Goal: Register for event/course

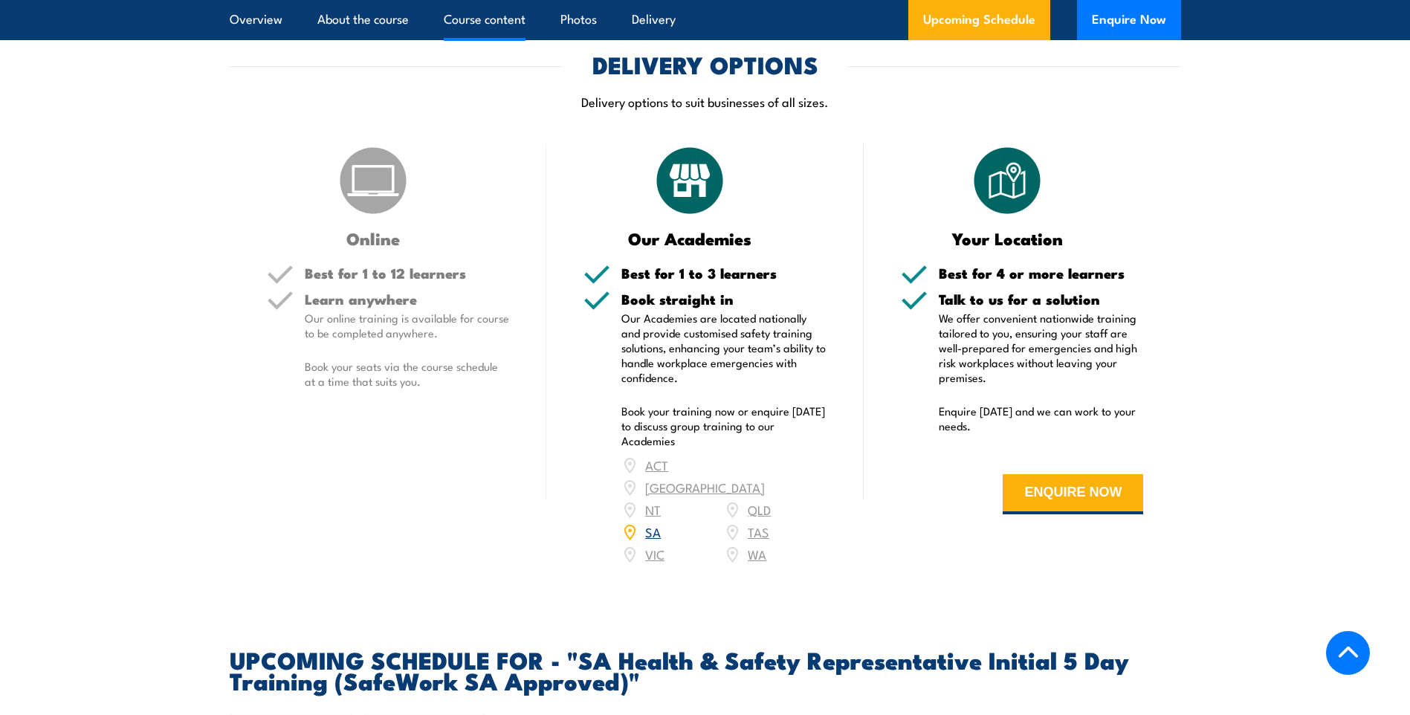
scroll to position [2168, 0]
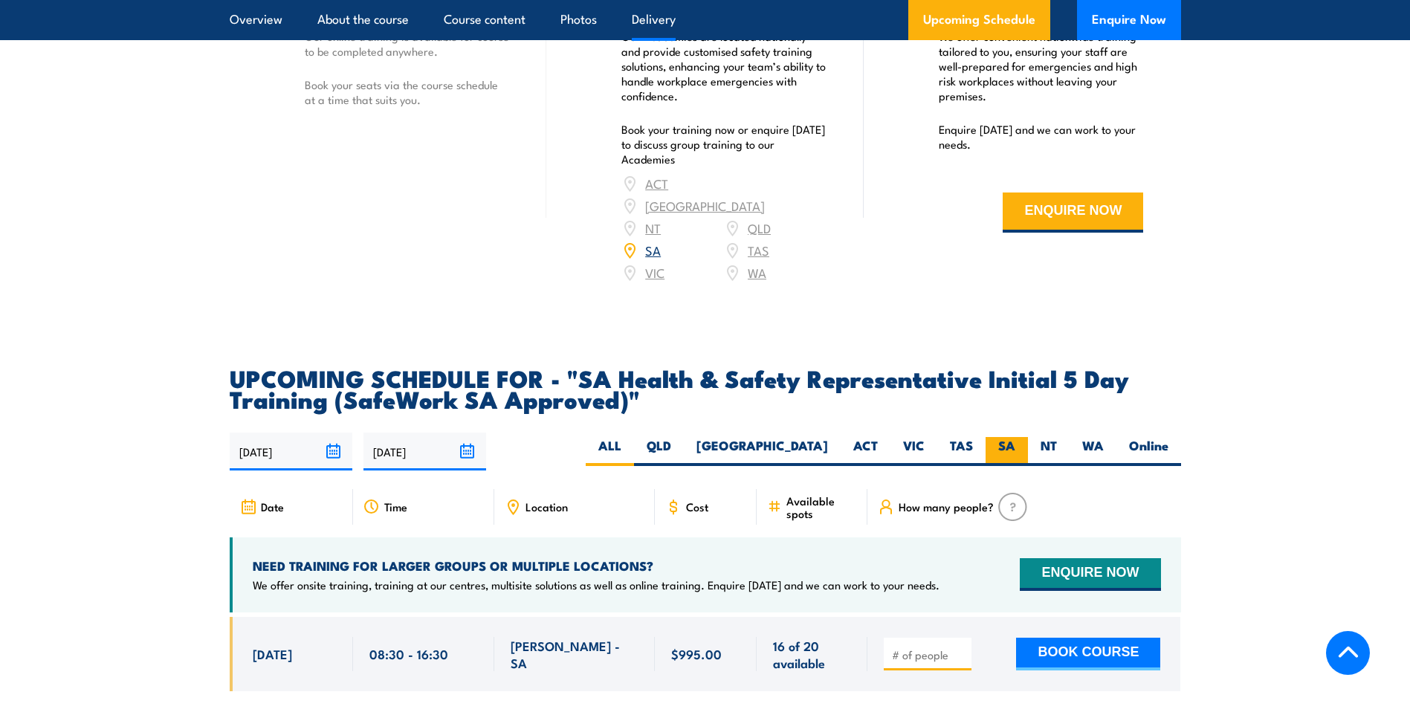
click at [997, 461] on label "SA" at bounding box center [1007, 451] width 42 height 29
click at [1015, 447] on input "SA" at bounding box center [1020, 442] width 10 height 10
radio input "true"
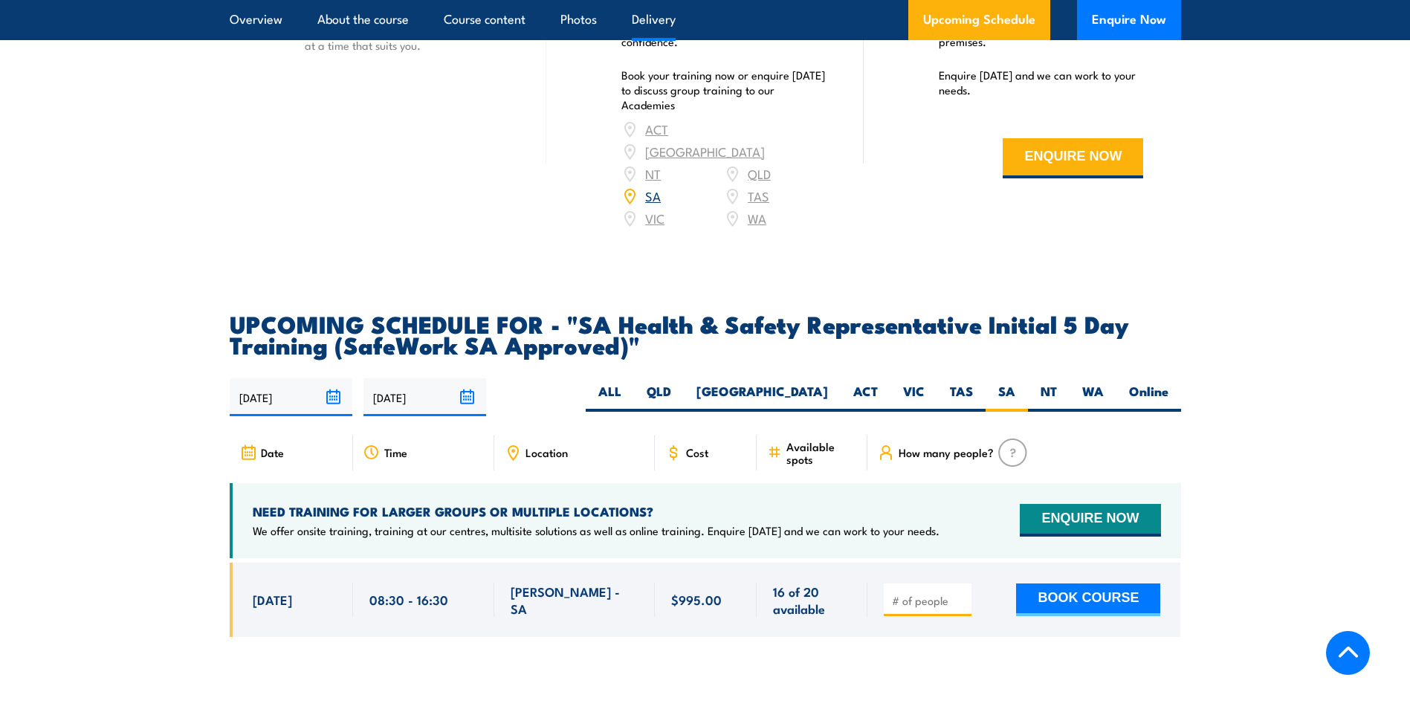
scroll to position [2385, 0]
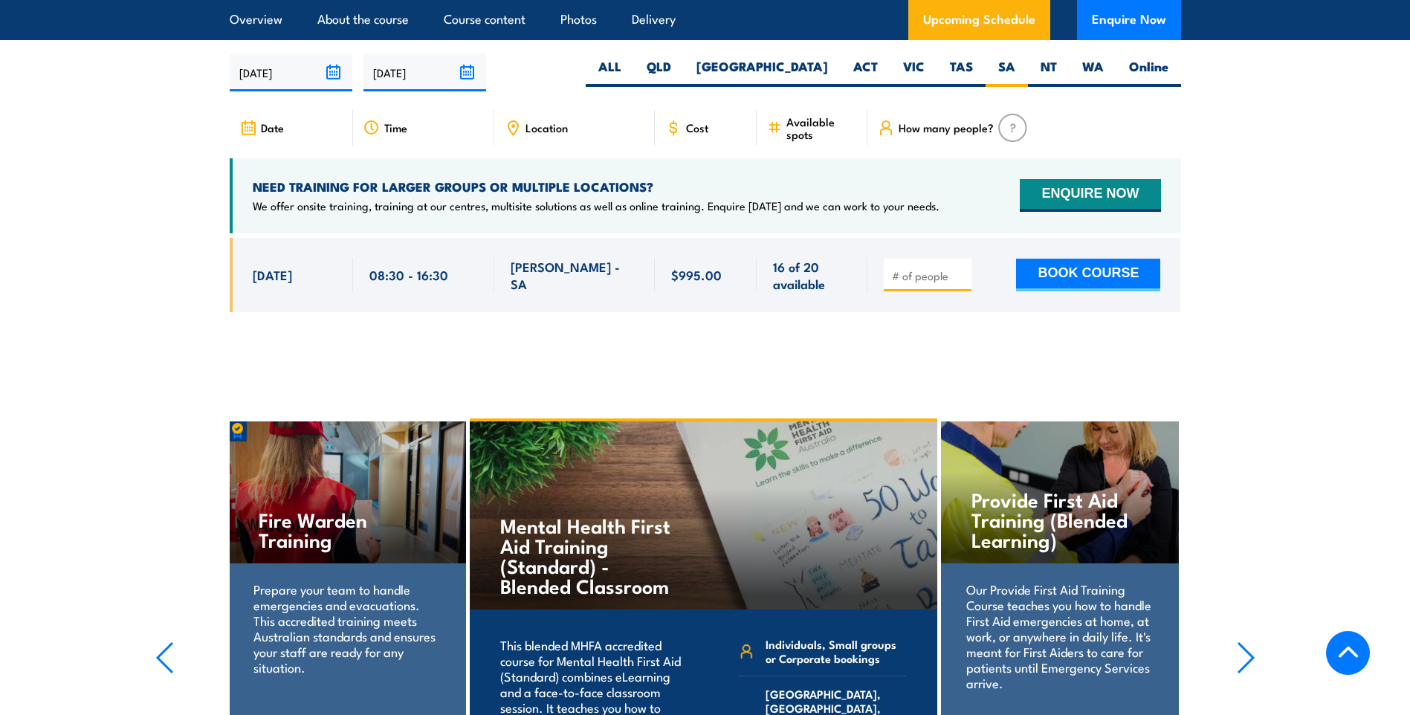
click at [176, 490] on section "Provide First Aid Training (Blended Learning) Our Provide First Aid Training Co…" at bounding box center [705, 651] width 1410 height 466
